Goal: Transaction & Acquisition: Purchase product/service

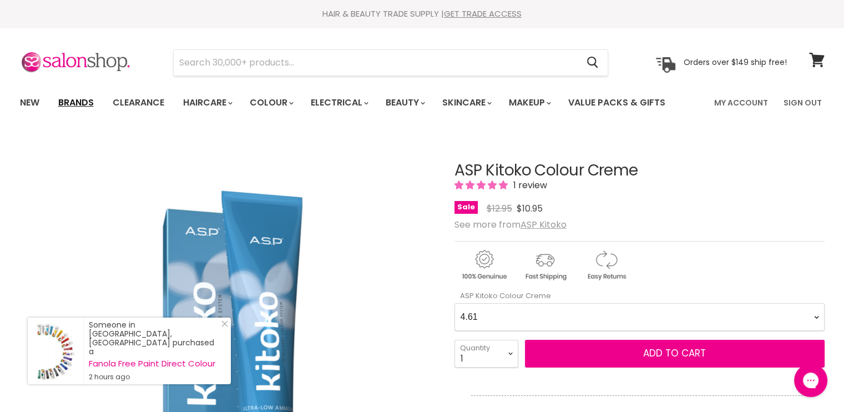
click at [86, 106] on link "Brands" at bounding box center [76, 102] width 52 height 23
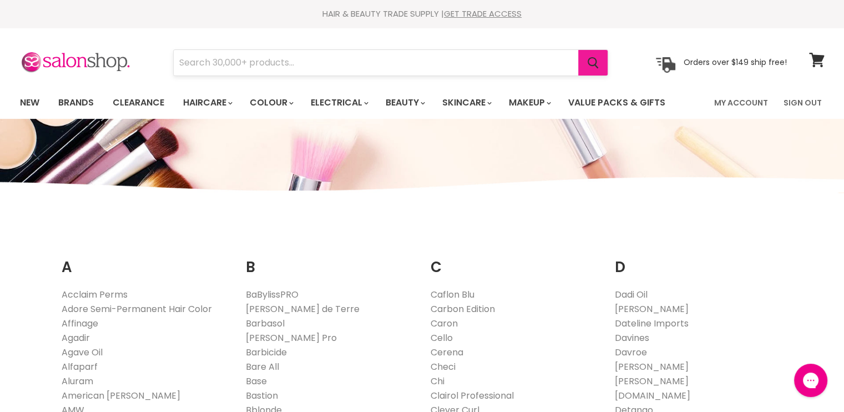
click at [589, 58] on icon "Search" at bounding box center [592, 63] width 11 height 12
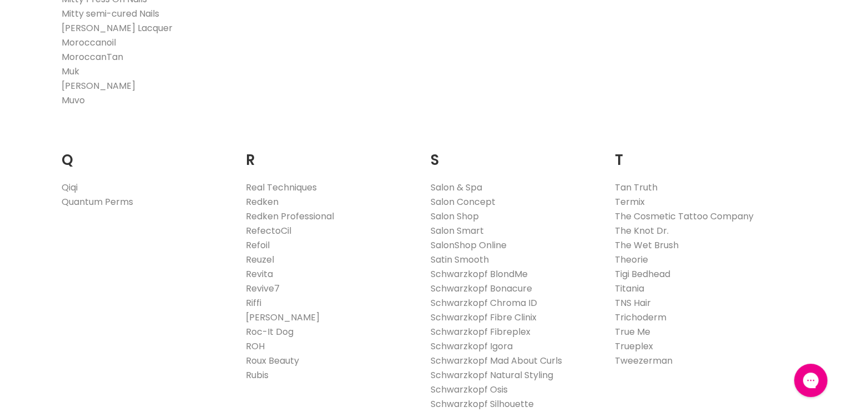
scroll to position [1591, 0]
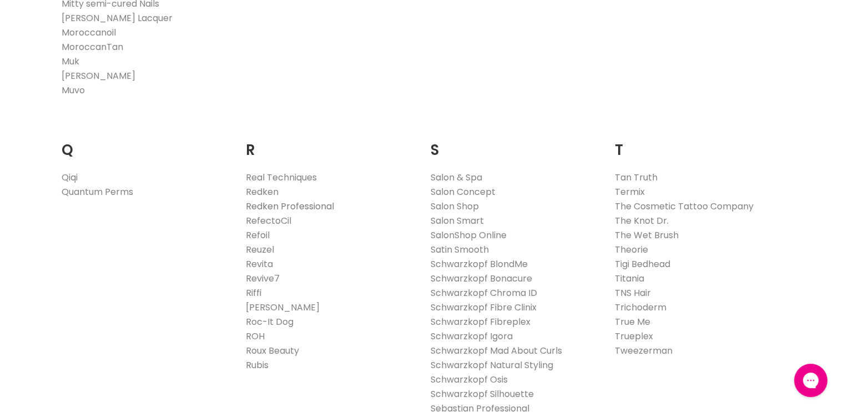
click at [291, 204] on link "Redken Professional" at bounding box center [290, 206] width 88 height 13
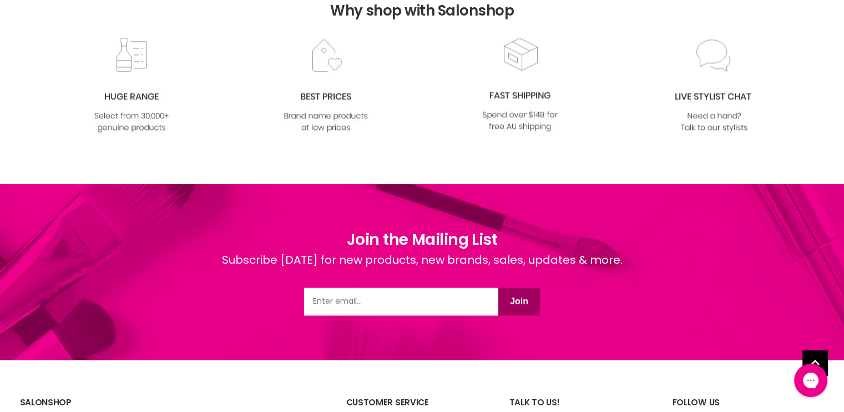
scroll to position [1575, 0]
